Goal: Book appointment/travel/reservation

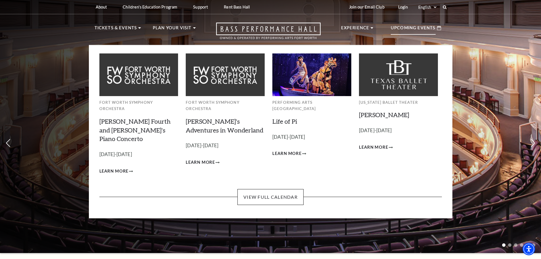
click at [412, 32] on p "Upcoming Events" at bounding box center [413, 29] width 45 height 10
click at [283, 189] on link "View Full Calendar" at bounding box center [270, 197] width 66 height 16
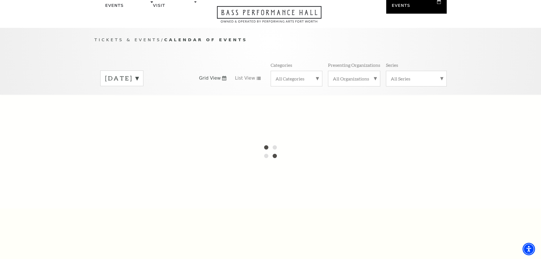
scroll to position [57, 0]
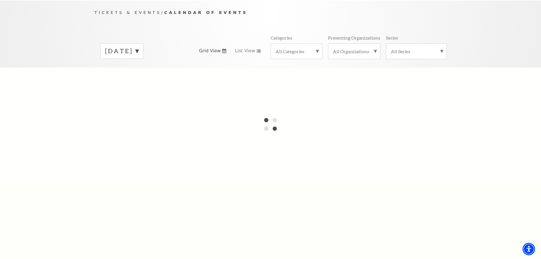
click at [224, 49] on icon at bounding box center [224, 51] width 4 height 5
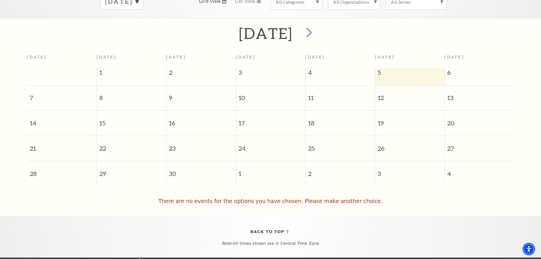
scroll to position [114, 0]
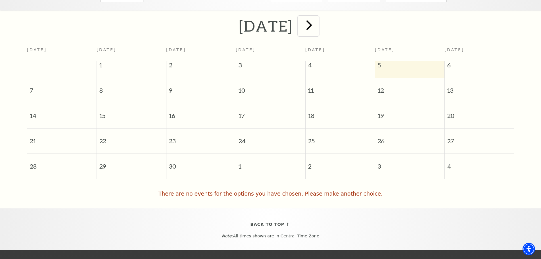
click at [317, 19] on span "next" at bounding box center [309, 25] width 16 height 16
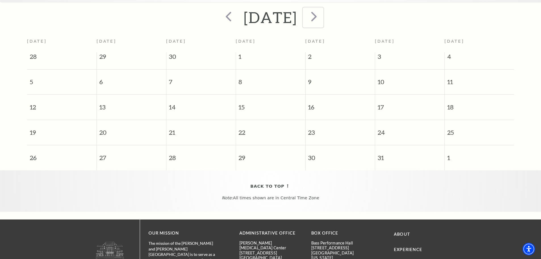
scroll to position [57, 0]
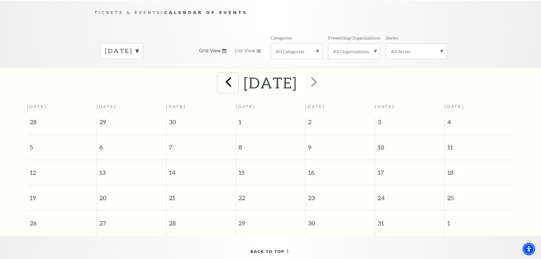
click at [220, 76] on span "prev" at bounding box center [228, 82] width 16 height 16
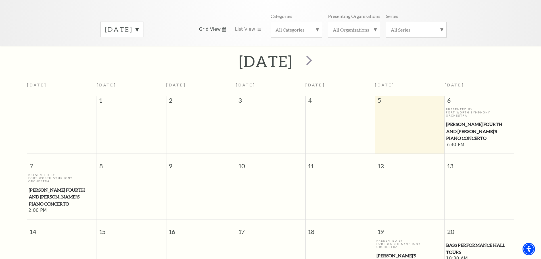
scroll to position [22, 0]
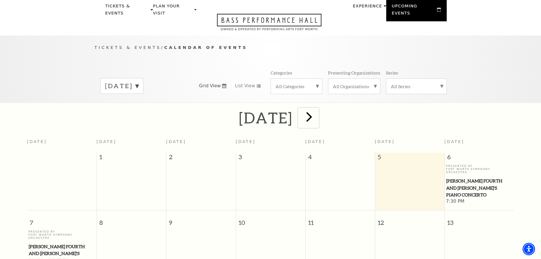
click at [317, 113] on span "next" at bounding box center [309, 116] width 16 height 16
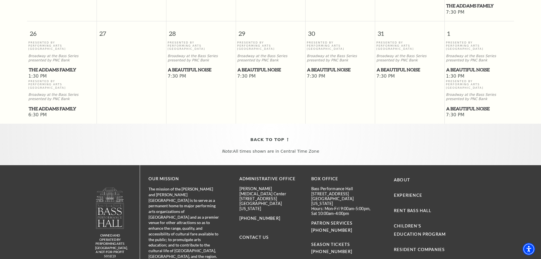
scroll to position [476, 0]
